Goal: Task Accomplishment & Management: Manage account settings

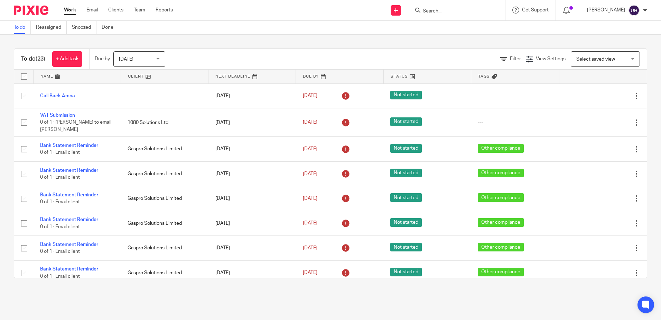
click at [452, 10] on input "Search" at bounding box center [453, 11] width 62 height 6
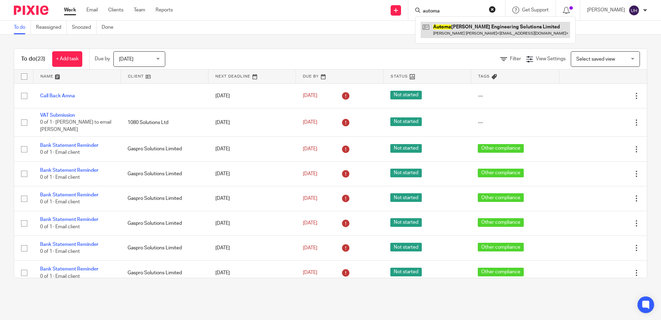
type input "automa"
click at [460, 35] on link at bounding box center [495, 30] width 149 height 16
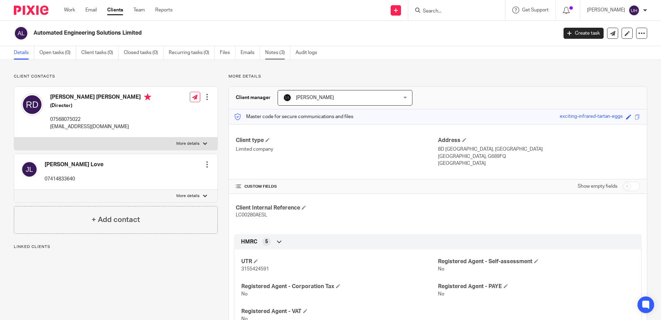
click at [278, 56] on link "Notes (3)" at bounding box center [277, 52] width 25 height 13
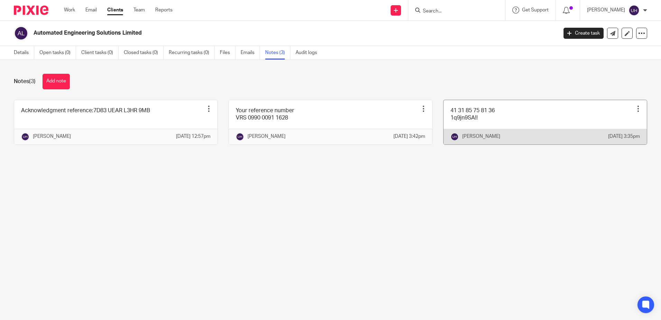
click at [496, 125] on link at bounding box center [545, 122] width 203 height 44
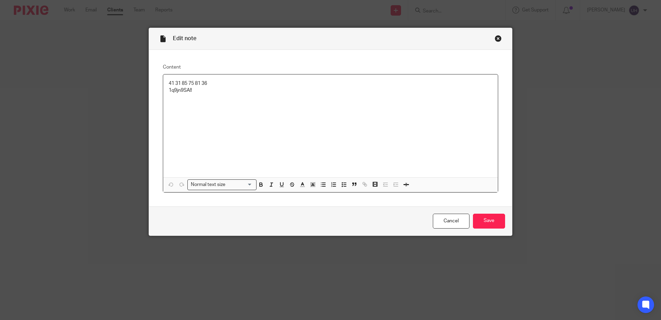
click at [201, 84] on p "41 31 85 75 81 36" at bounding box center [331, 83] width 324 height 7
copy p "41 31 85 75 81 36"
click at [181, 91] on p "1q9jn9SA!!" at bounding box center [331, 90] width 324 height 7
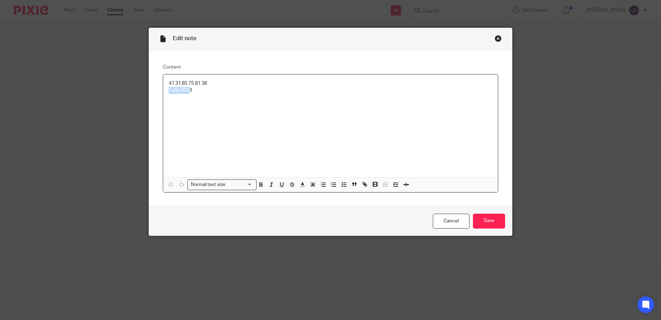
click at [181, 91] on p "1q9jn9SA!!" at bounding box center [331, 90] width 324 height 7
copy p "1q9jn9SA!!"
click at [482, 211] on div "Cancel Save" at bounding box center [330, 220] width 363 height 29
click at [485, 218] on input "Save" at bounding box center [489, 220] width 32 height 15
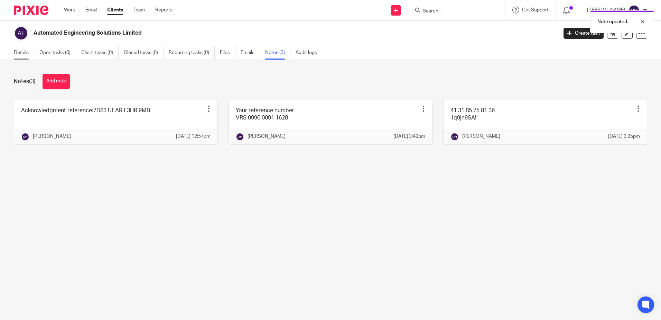
click at [27, 54] on link "Details" at bounding box center [24, 52] width 20 height 13
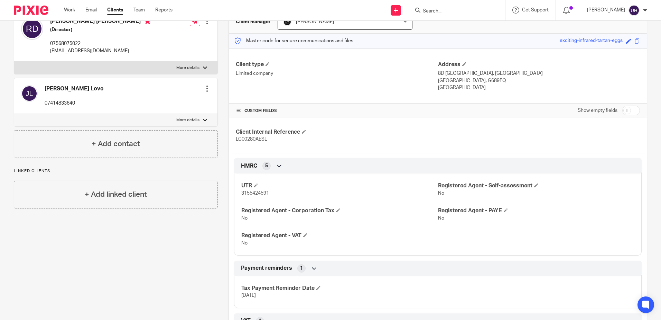
scroll to position [7, 0]
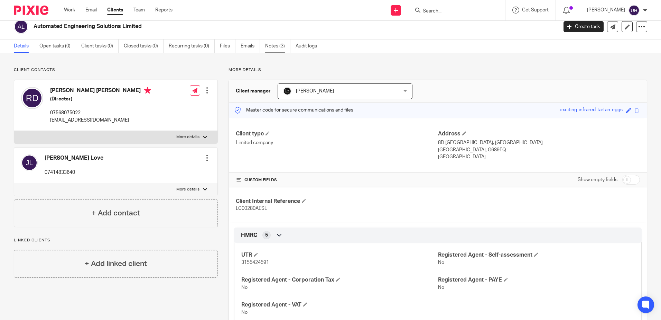
click at [275, 47] on link "Notes (3)" at bounding box center [277, 45] width 25 height 13
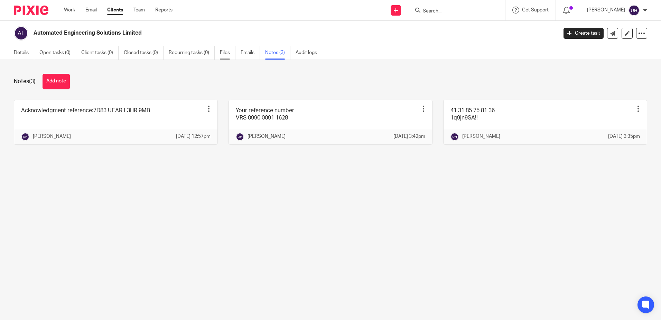
click at [221, 52] on link "Files" at bounding box center [228, 52] width 16 height 13
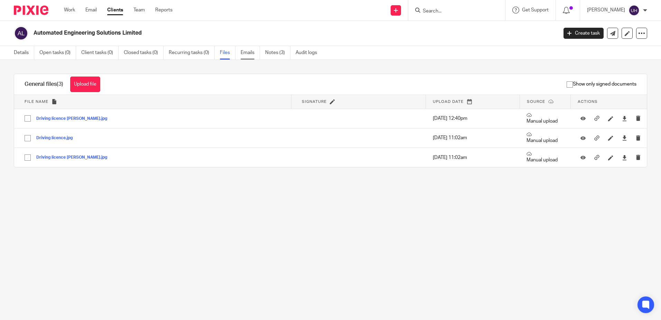
click at [250, 54] on link "Emails" at bounding box center [250, 52] width 19 height 13
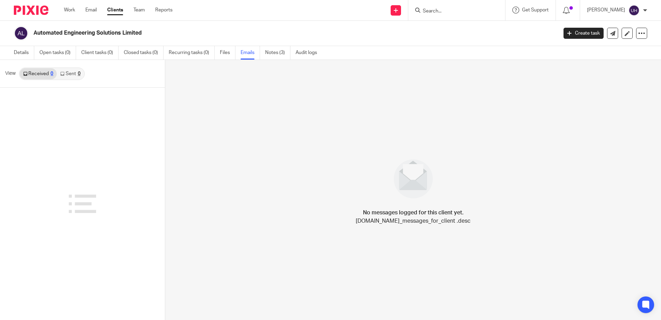
click at [274, 55] on link "Notes (3)" at bounding box center [277, 52] width 25 height 13
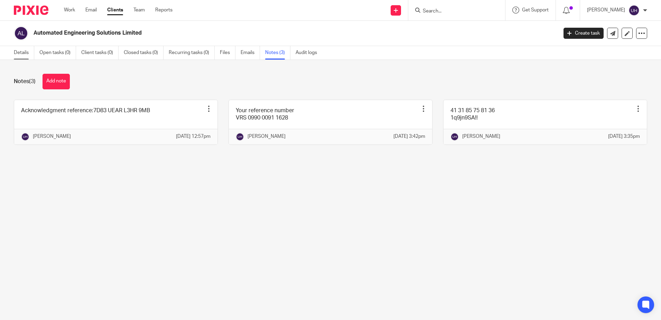
click at [24, 54] on link "Details" at bounding box center [24, 52] width 20 height 13
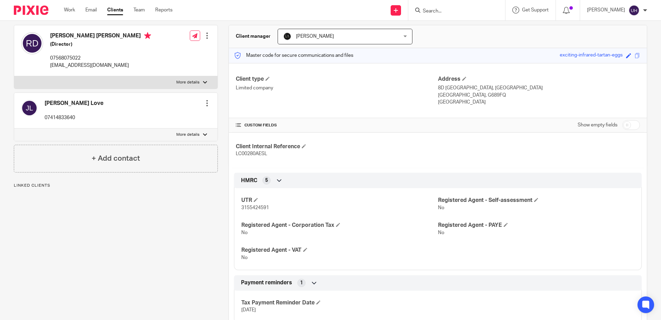
scroll to position [69, 0]
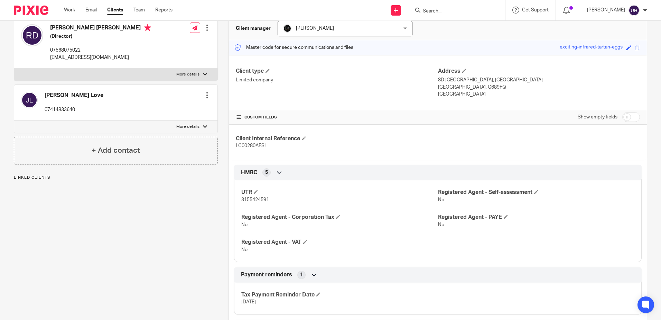
click at [631, 118] on input "checkbox" at bounding box center [631, 117] width 18 height 10
checkbox input "true"
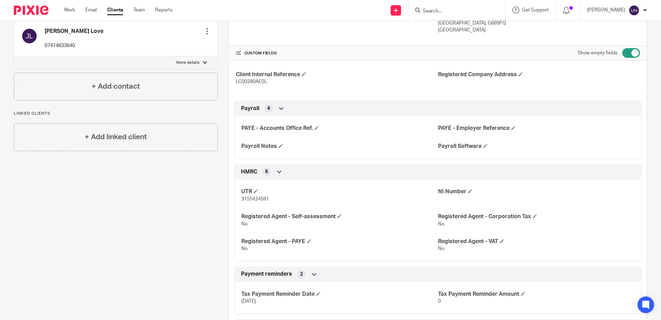
scroll to position [138, 0]
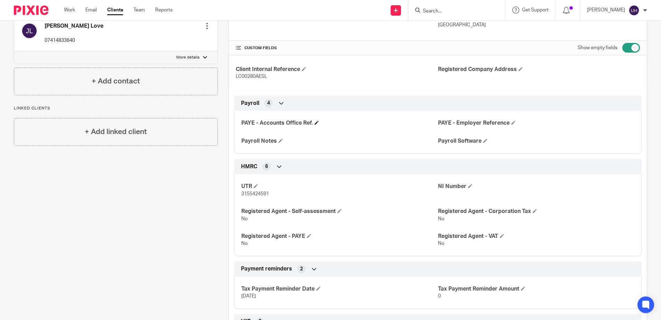
click at [313, 122] on h4 "PAYE - Accounts Office Ref." at bounding box center [339, 122] width 196 height 7
click at [316, 123] on span at bounding box center [317, 122] width 4 height 4
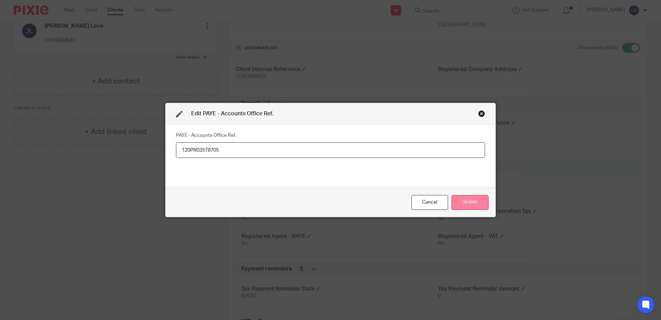
type input "120PN03578705"
click at [471, 205] on button "Update" at bounding box center [470, 202] width 37 height 15
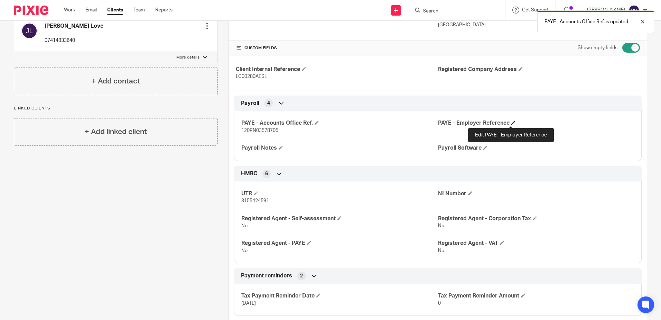
click at [511, 122] on span at bounding box center [513, 122] width 4 height 4
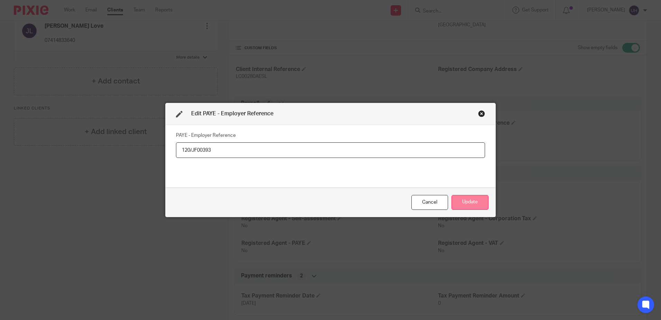
type input "120/JF00393"
click at [472, 201] on button "Update" at bounding box center [470, 202] width 37 height 15
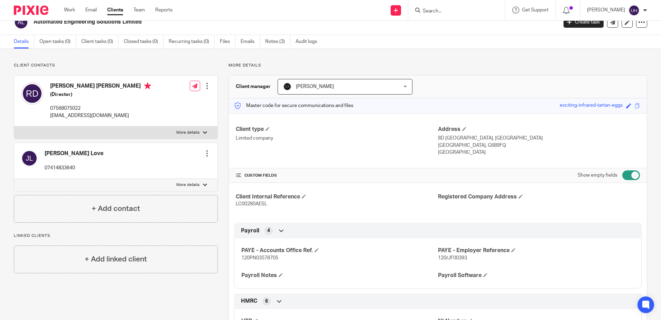
scroll to position [0, 0]
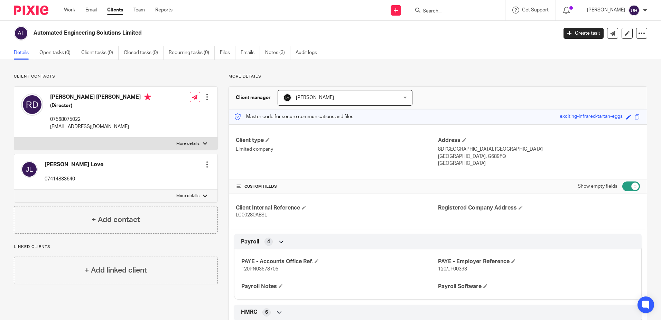
click at [434, 11] on input "Search" at bounding box center [453, 11] width 62 height 6
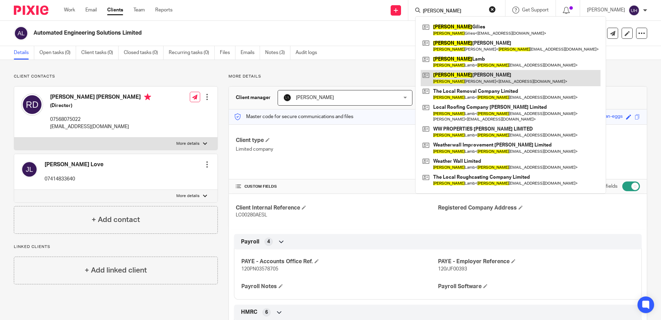
type input "stephen"
click at [493, 84] on link at bounding box center [511, 78] width 180 height 16
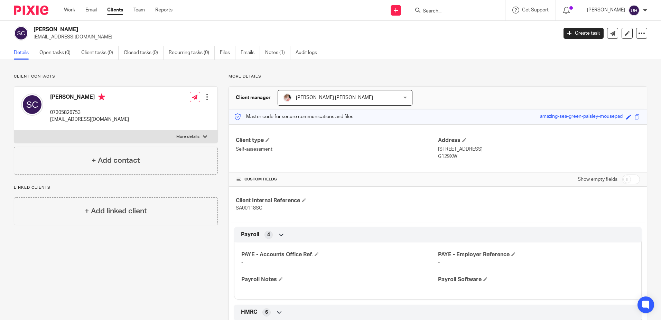
click at [66, 25] on div "[PERSON_NAME] [EMAIL_ADDRESS][DOMAIN_NAME] Create task Update from Companies Ho…" at bounding box center [330, 33] width 661 height 25
copy h2 "[PERSON_NAME]"
click at [172, 133] on label "More details" at bounding box center [115, 136] width 203 height 12
click at [14, 130] on input "More details" at bounding box center [14, 130] width 0 height 0
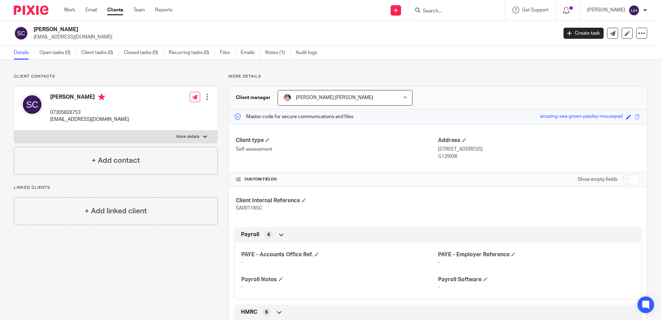
checkbox input "true"
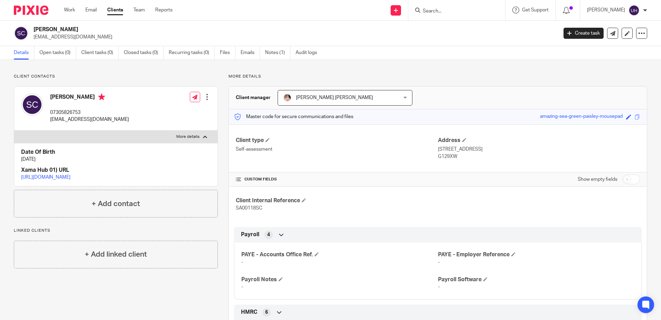
drag, startPoint x: 433, startPoint y: 149, endPoint x: 464, endPoint y: 159, distance: 32.3
click at [464, 159] on div "Client type Self-assessment Address 11H Huenden Gardens, Hyndland G129XW" at bounding box center [438, 148] width 418 height 48
drag, startPoint x: 464, startPoint y: 159, endPoint x: 445, endPoint y: 151, distance: 20.2
click at [460, 158] on p "G129XW" at bounding box center [539, 156] width 202 height 7
click at [443, 158] on p "G129XW" at bounding box center [539, 156] width 202 height 7
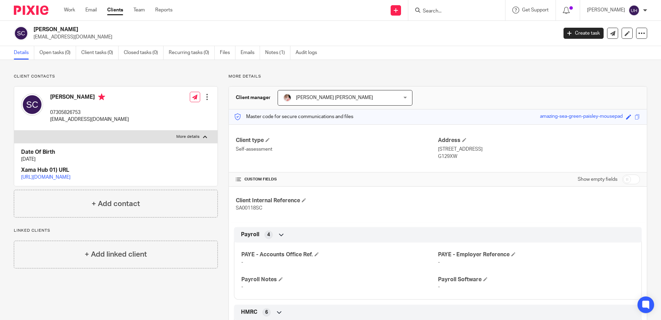
drag, startPoint x: 435, startPoint y: 147, endPoint x: 456, endPoint y: 158, distance: 24.6
click at [456, 158] on div "Address 11H Huenden Gardens, Hyndland G129XW" at bounding box center [539, 148] width 202 height 23
click at [445, 14] on input "Search" at bounding box center [453, 11] width 62 height 6
type input "mg den"
click at [462, 26] on link at bounding box center [464, 27] width 86 height 10
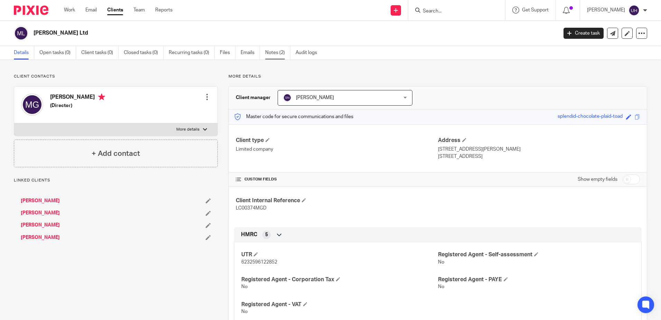
click at [269, 51] on link "Notes (2)" at bounding box center [277, 52] width 25 height 13
